Goal: Check status: Check status

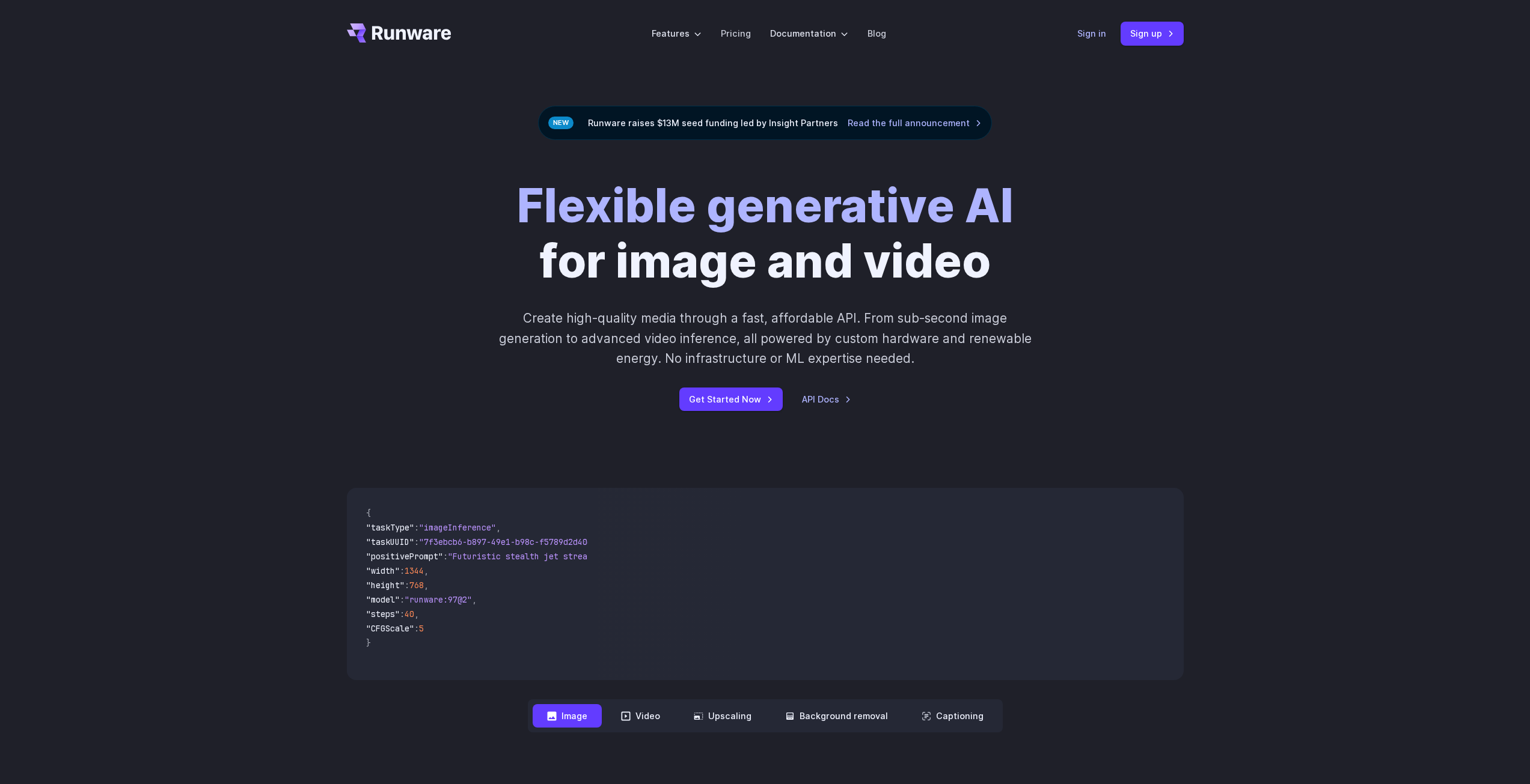
click at [1101, 34] on link "Sign in" at bounding box center [1091, 33] width 29 height 14
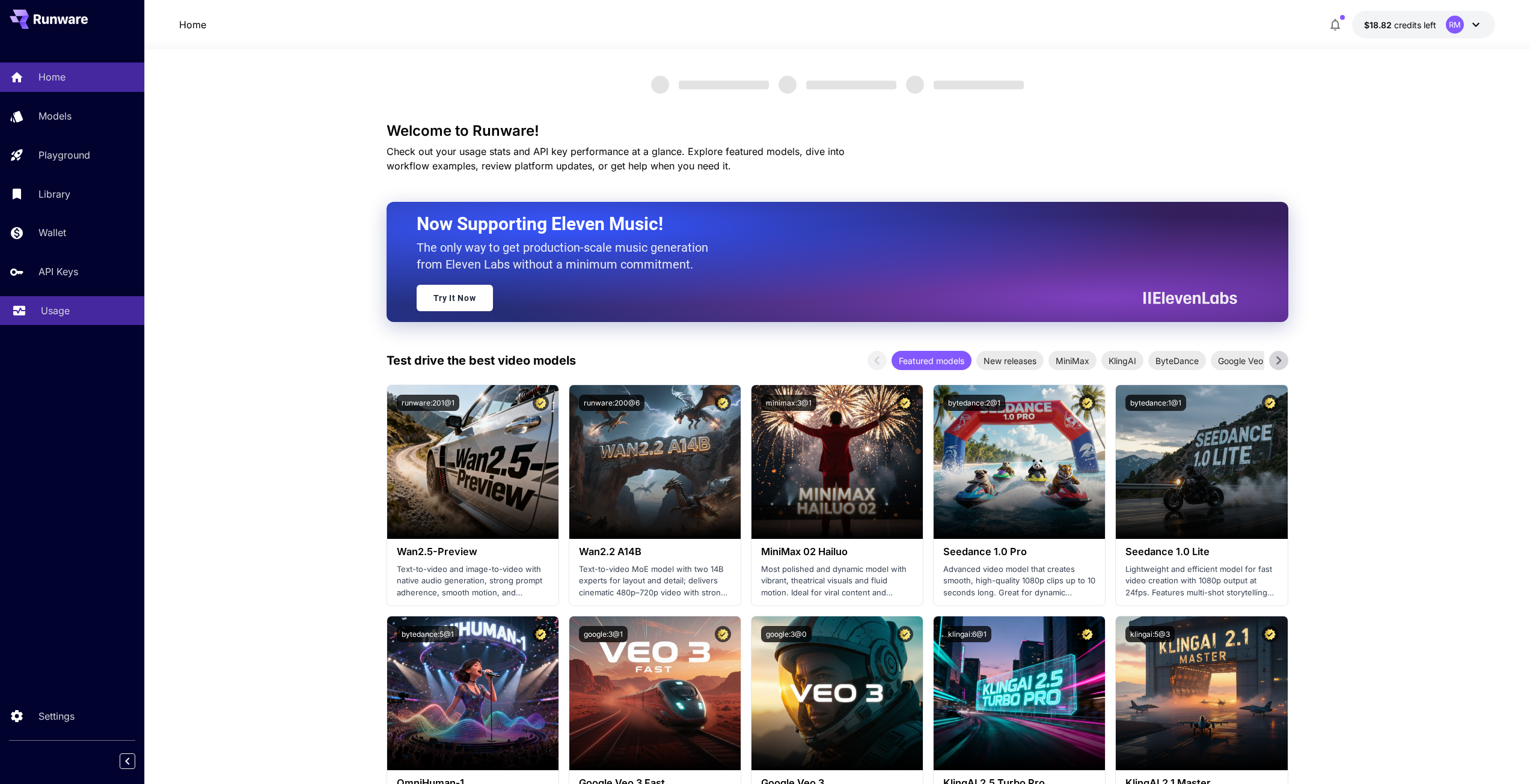
click at [64, 305] on p "Usage" at bounding box center [55, 311] width 29 height 15
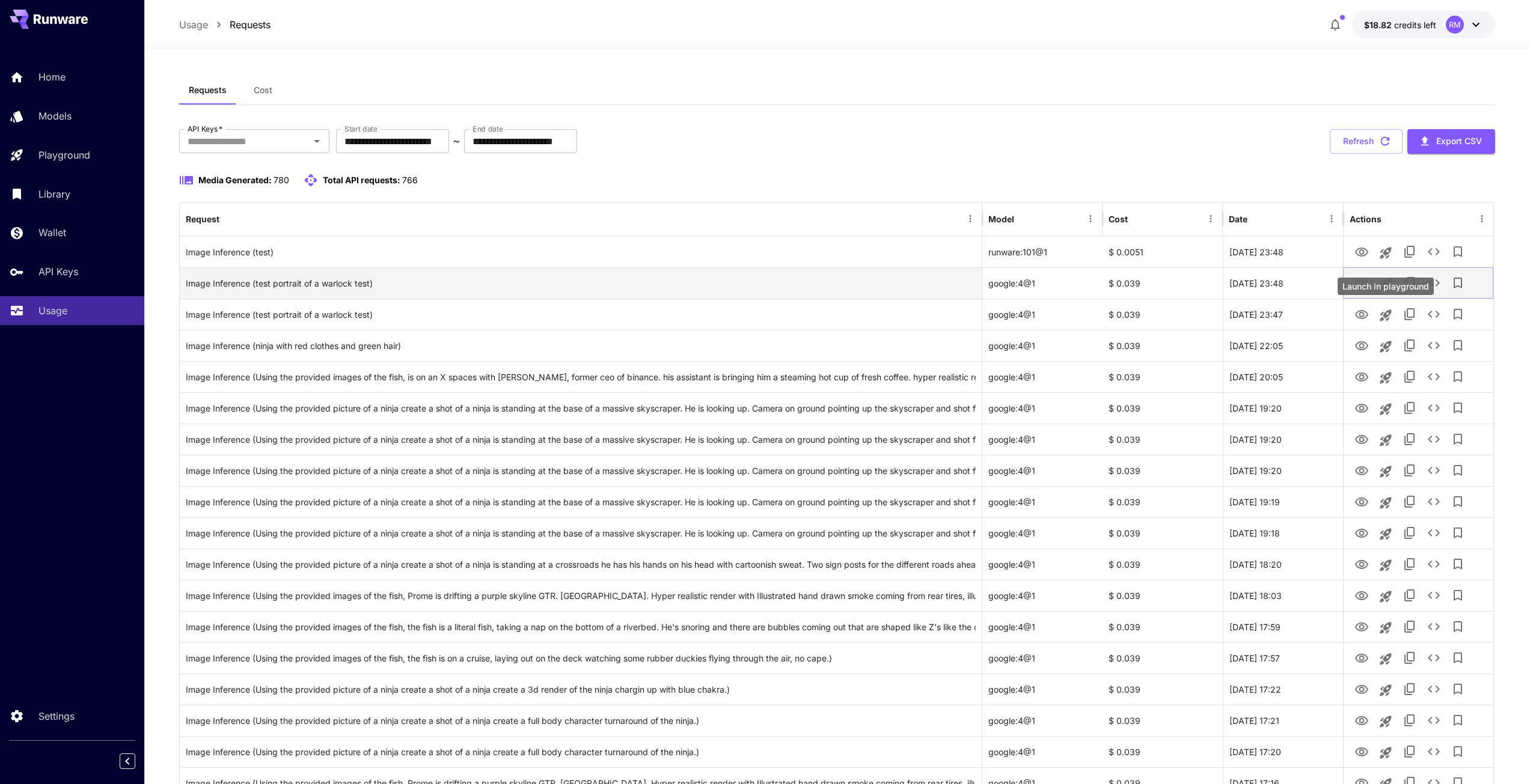
drag, startPoint x: 1385, startPoint y: 283, endPoint x: 1350, endPoint y: 271, distance: 37.0
click at [1351, 272] on div at bounding box center [1418, 283] width 137 height 31
click at [1361, 278] on icon "View" at bounding box center [1361, 283] width 15 height 15
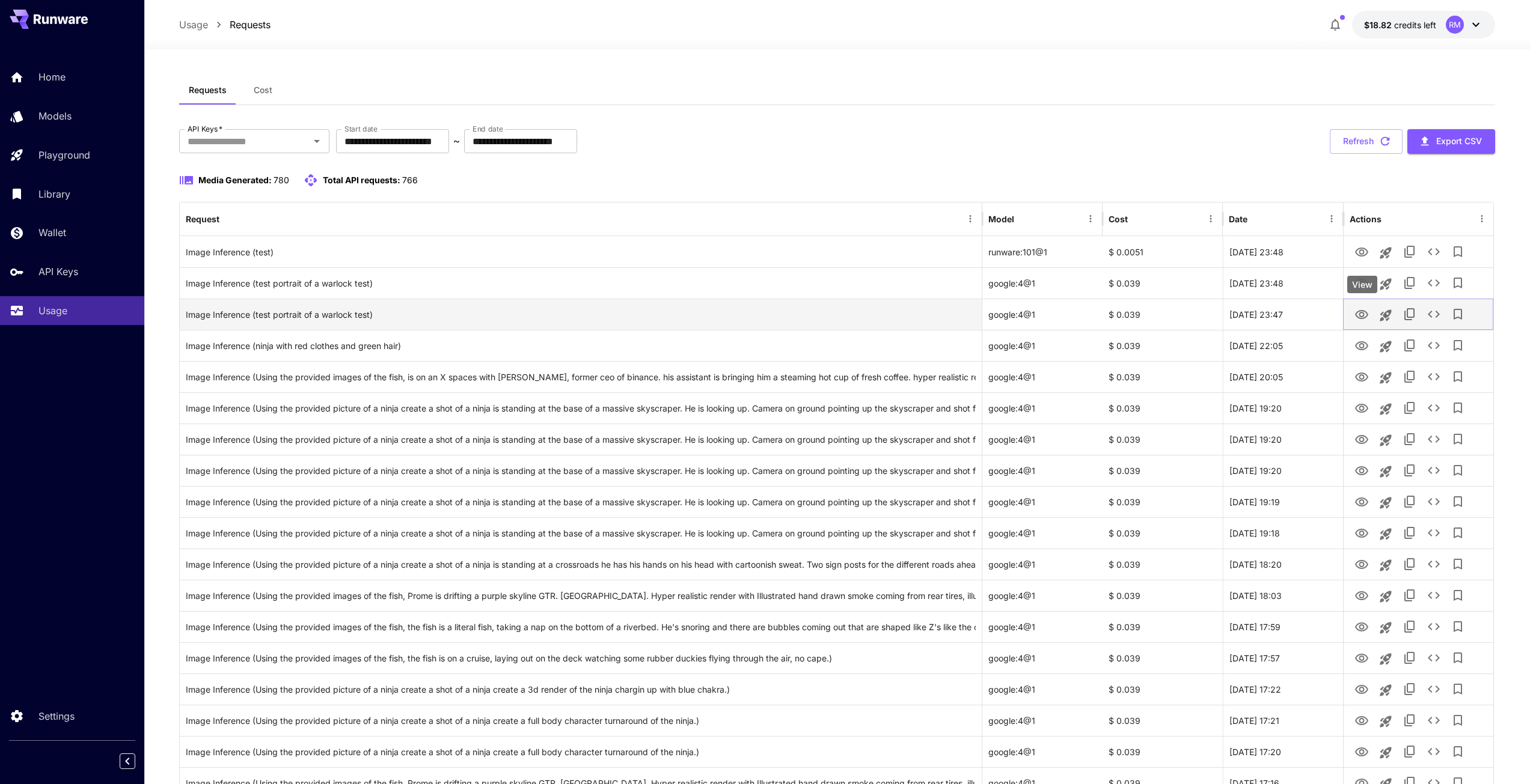
click at [1357, 314] on icon "View" at bounding box center [1361, 315] width 15 height 15
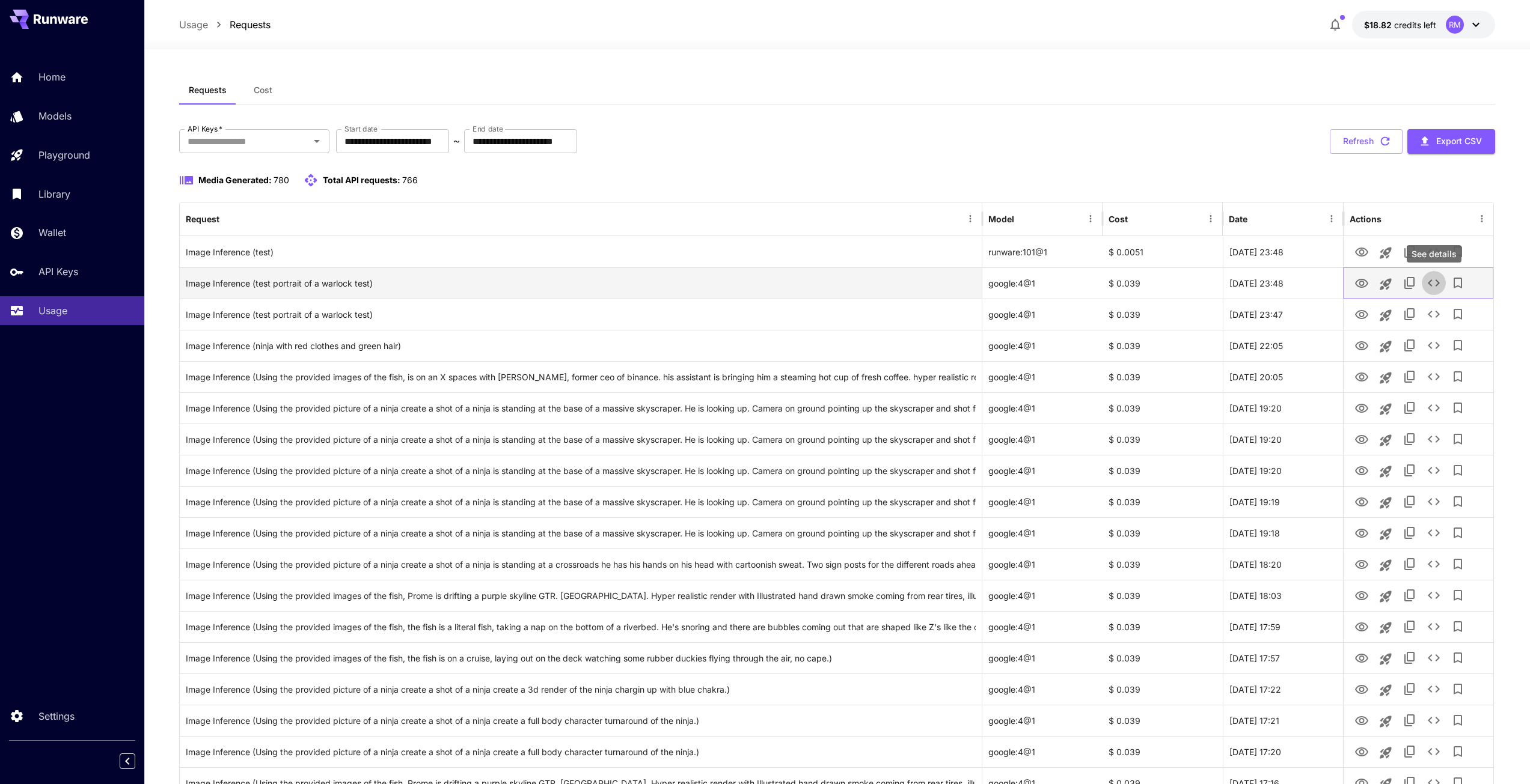
click at [1433, 283] on icon "See details" at bounding box center [1434, 283] width 15 height 15
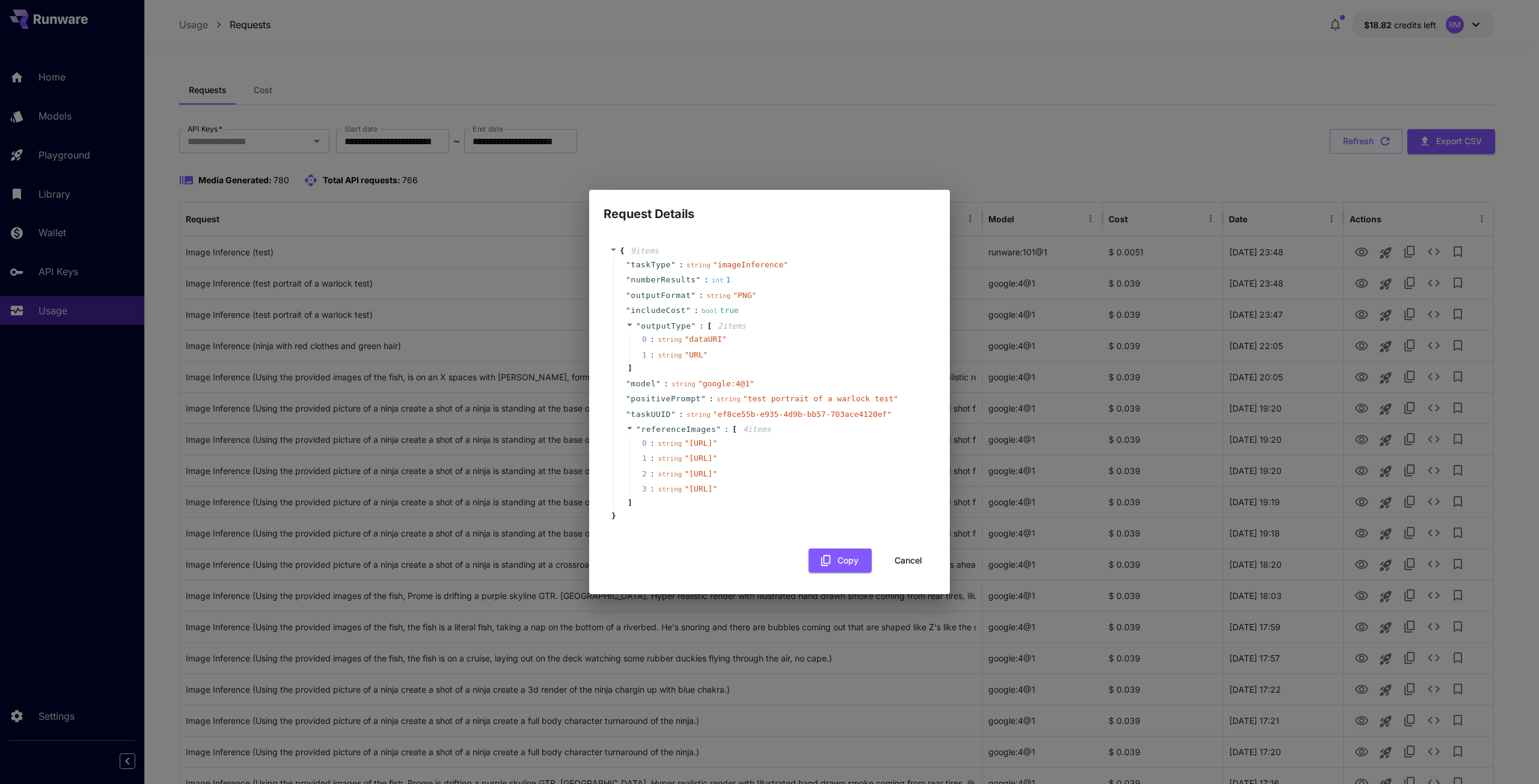
click at [901, 573] on button "Cancel" at bounding box center [908, 561] width 54 height 25
